Goal: Information Seeking & Learning: Learn about a topic

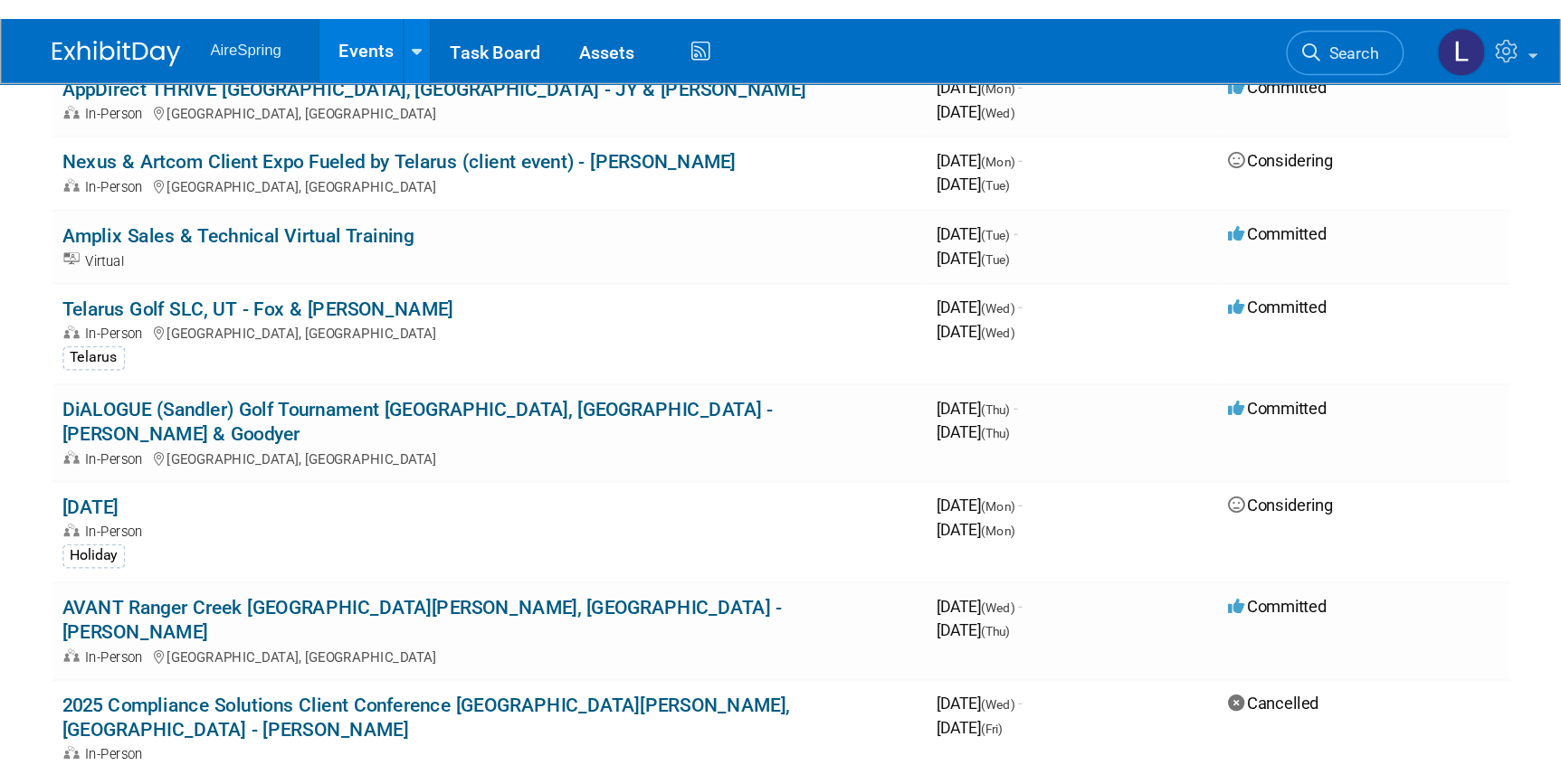
scroll to position [740, 0]
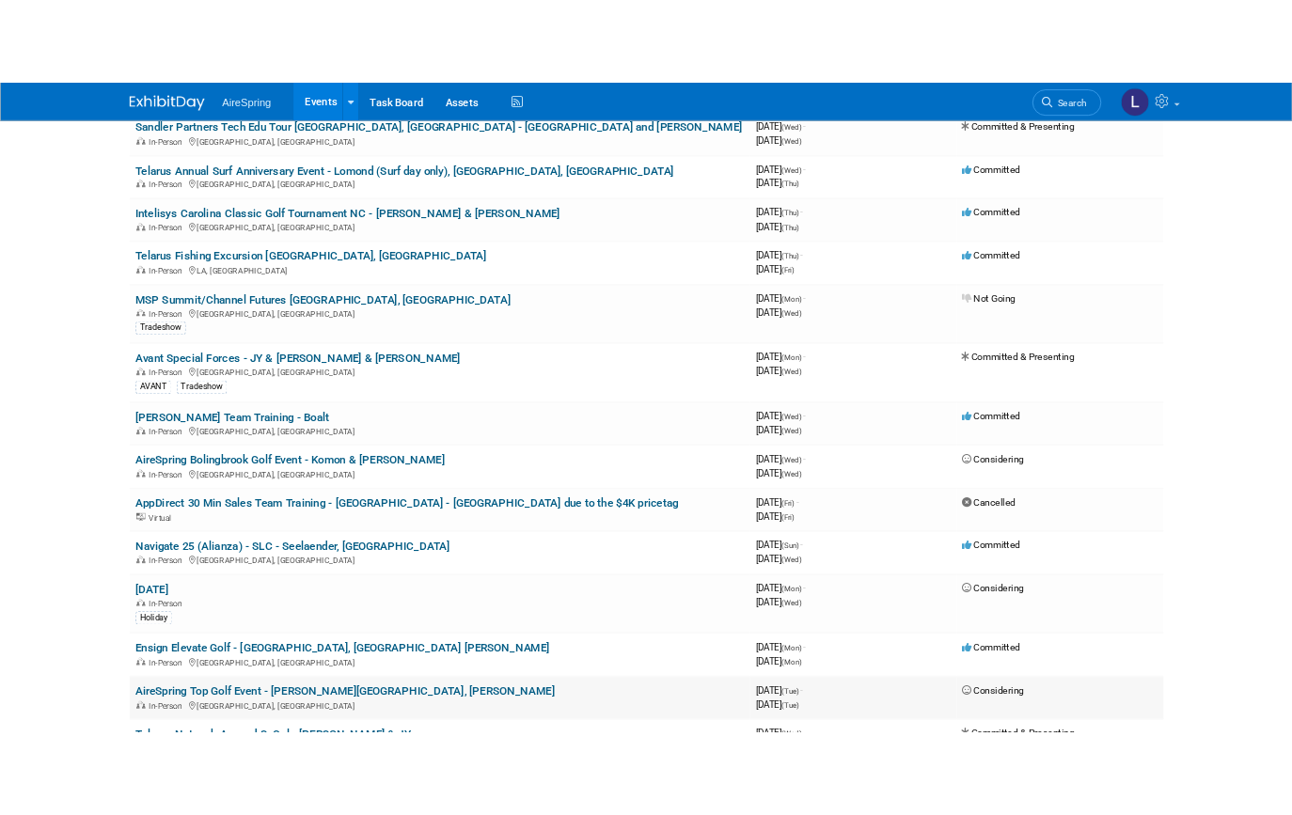
scroll to position [1367, 0]
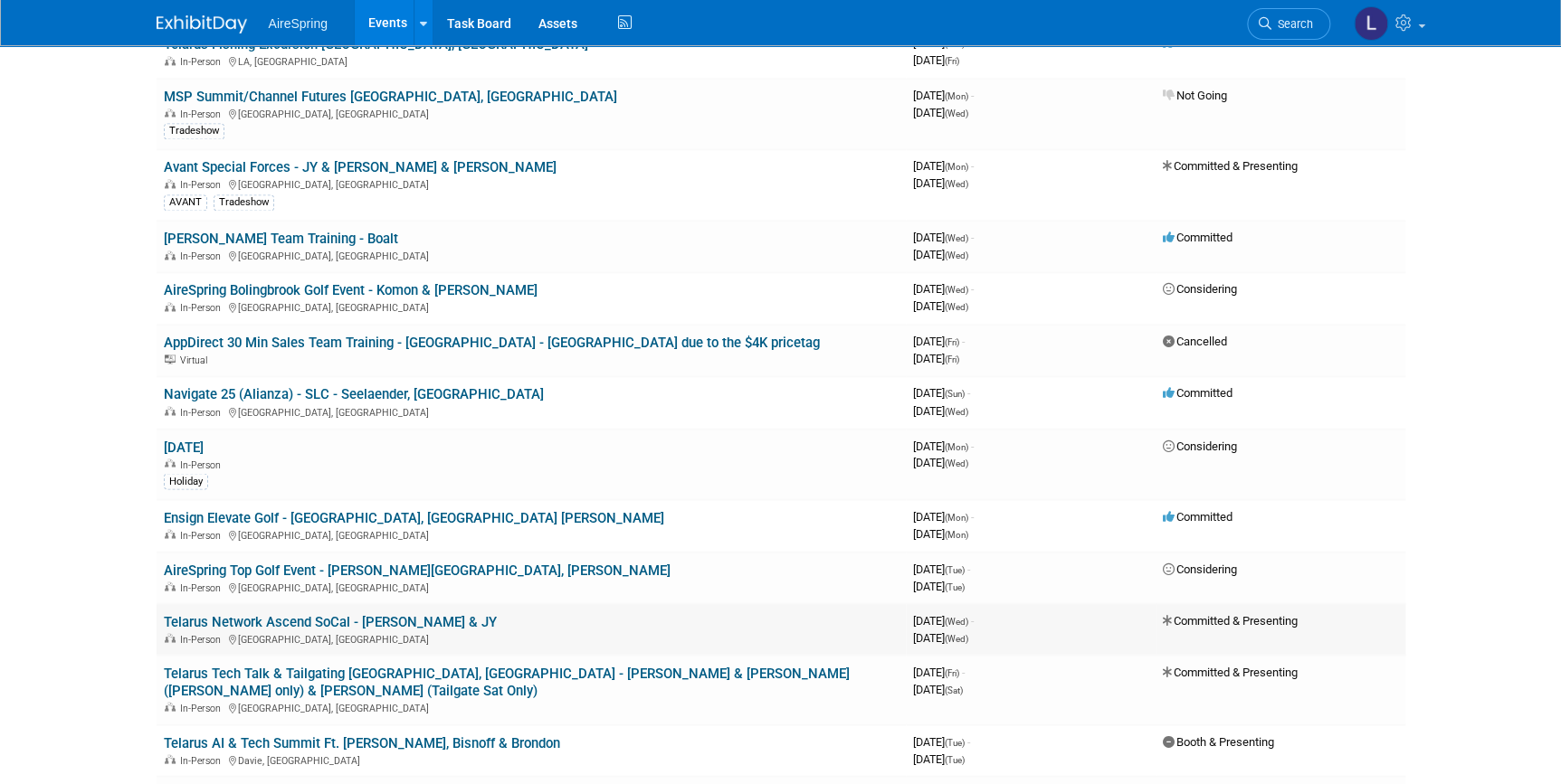
click at [307, 527] on link "Telarus Network Ascend SoCal - [PERSON_NAME] & JY" at bounding box center [330, 620] width 333 height 16
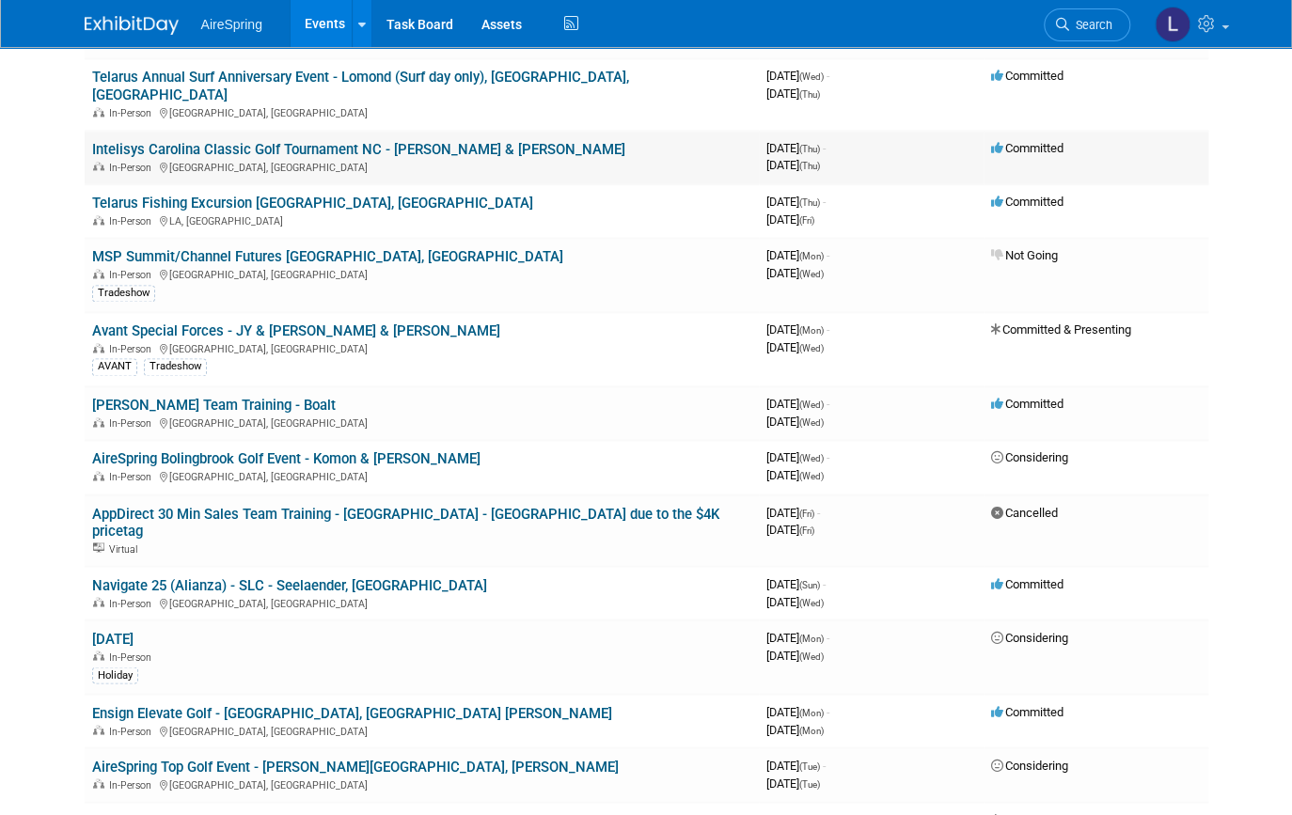
scroll to position [1196, 0]
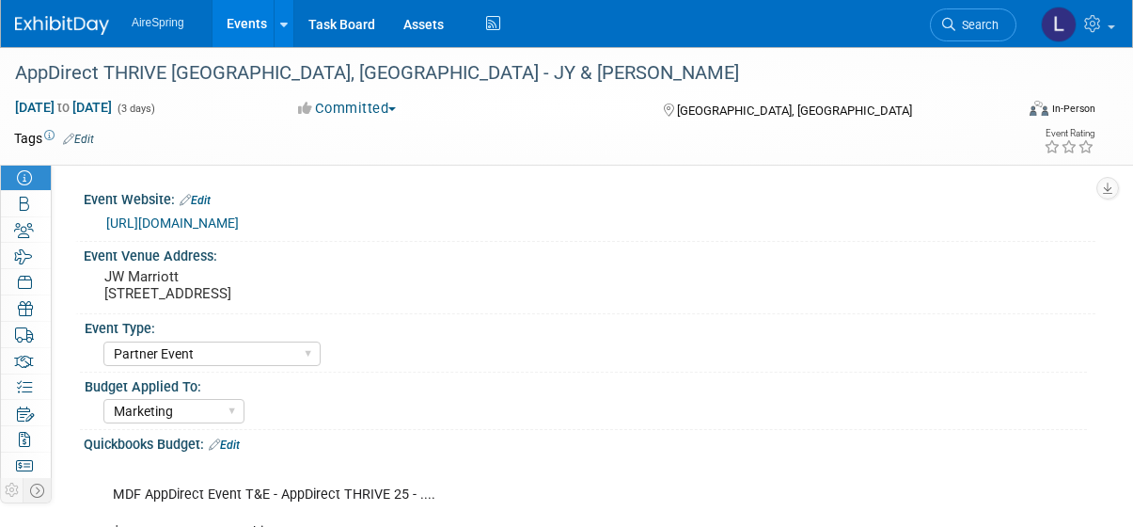
select select "Partner Event"
select select "Marketing"
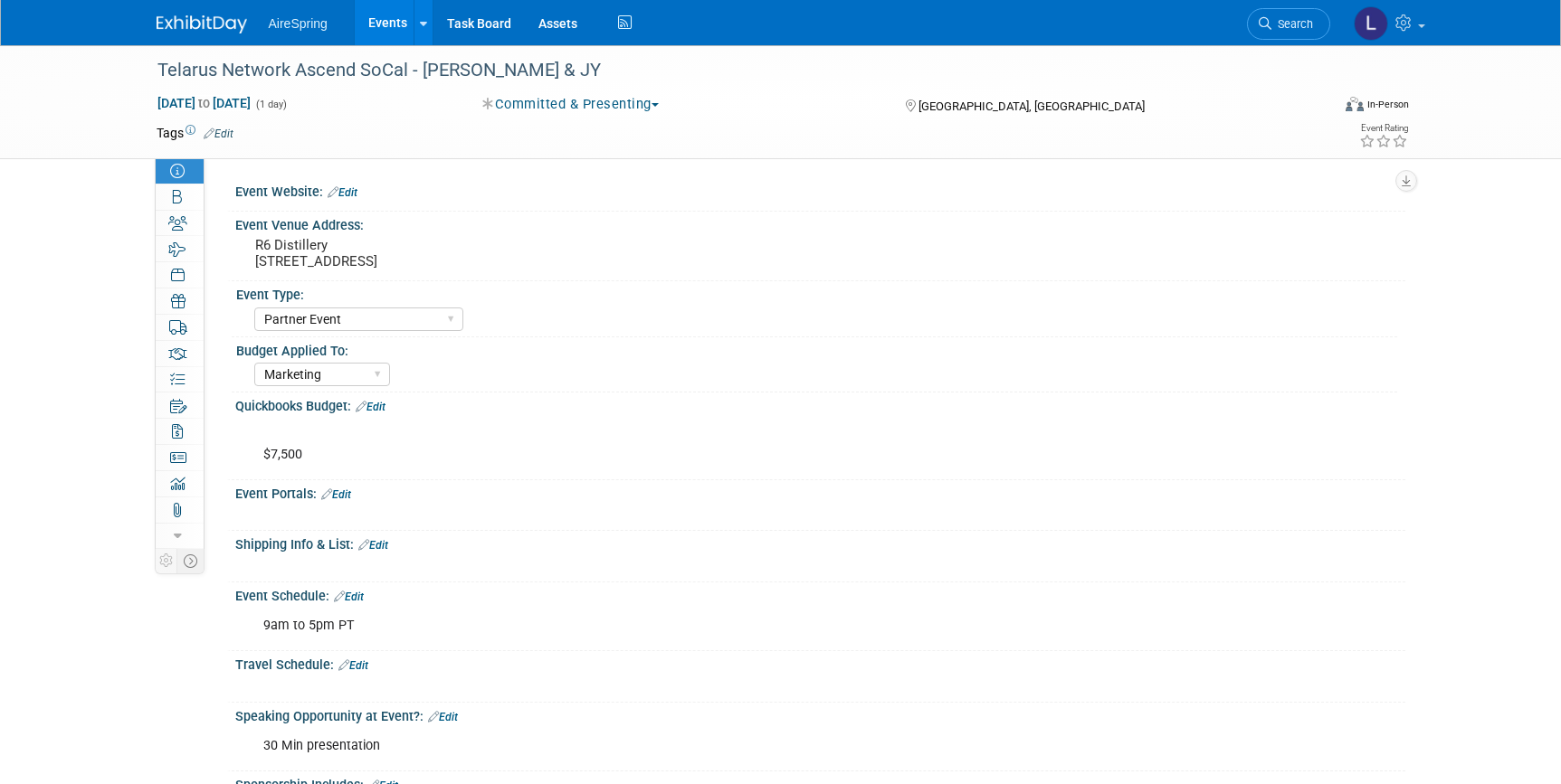
select select "Partner Event"
select select "Marketing"
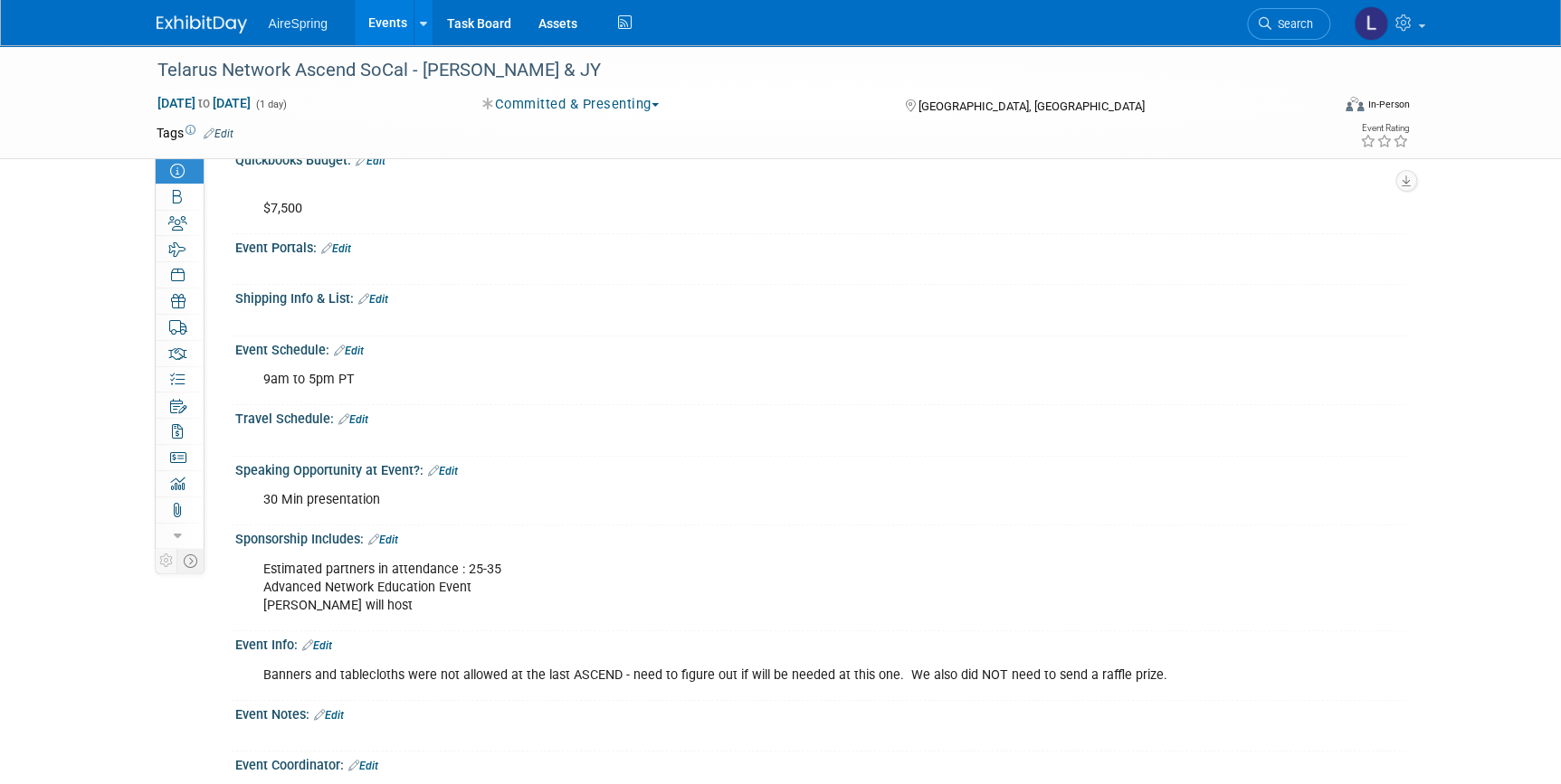
scroll to position [328, 0]
